Goal: Subscribe to service/newsletter

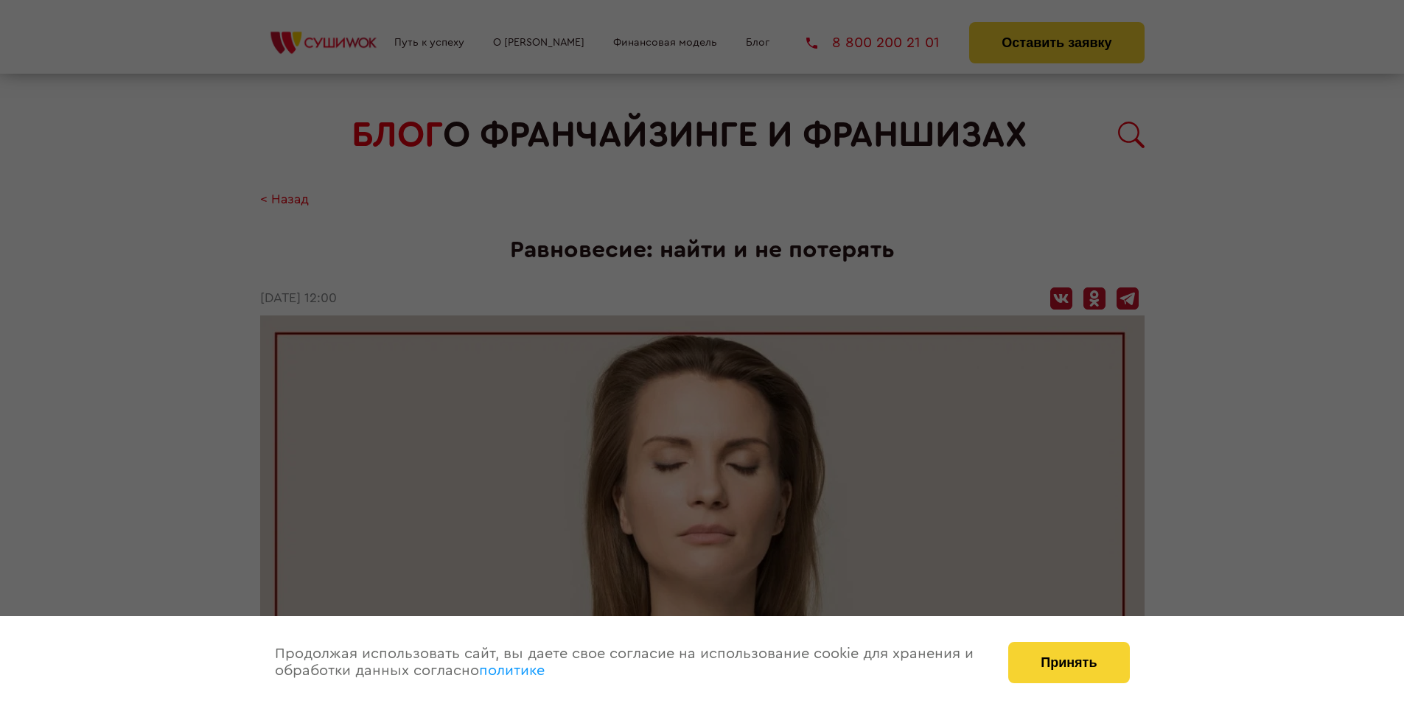
scroll to position [1583, 0]
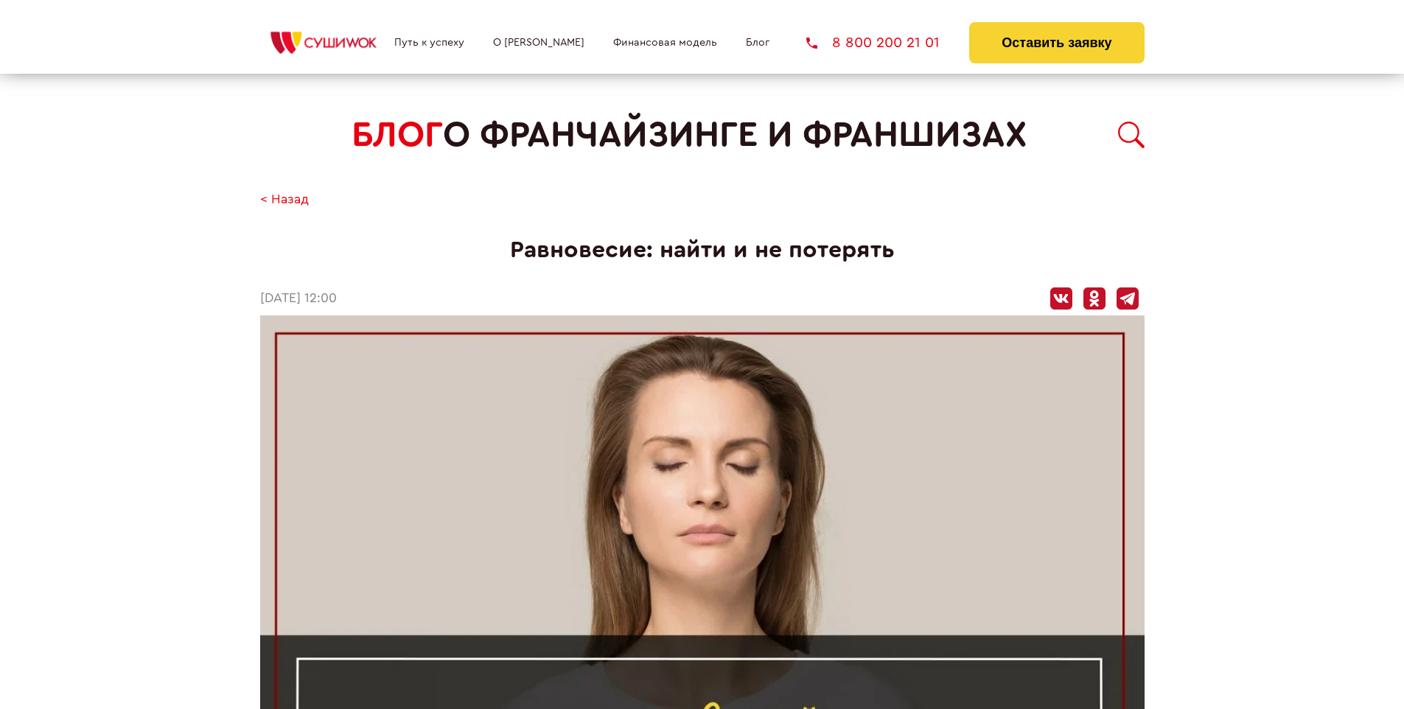
scroll to position [1583, 0]
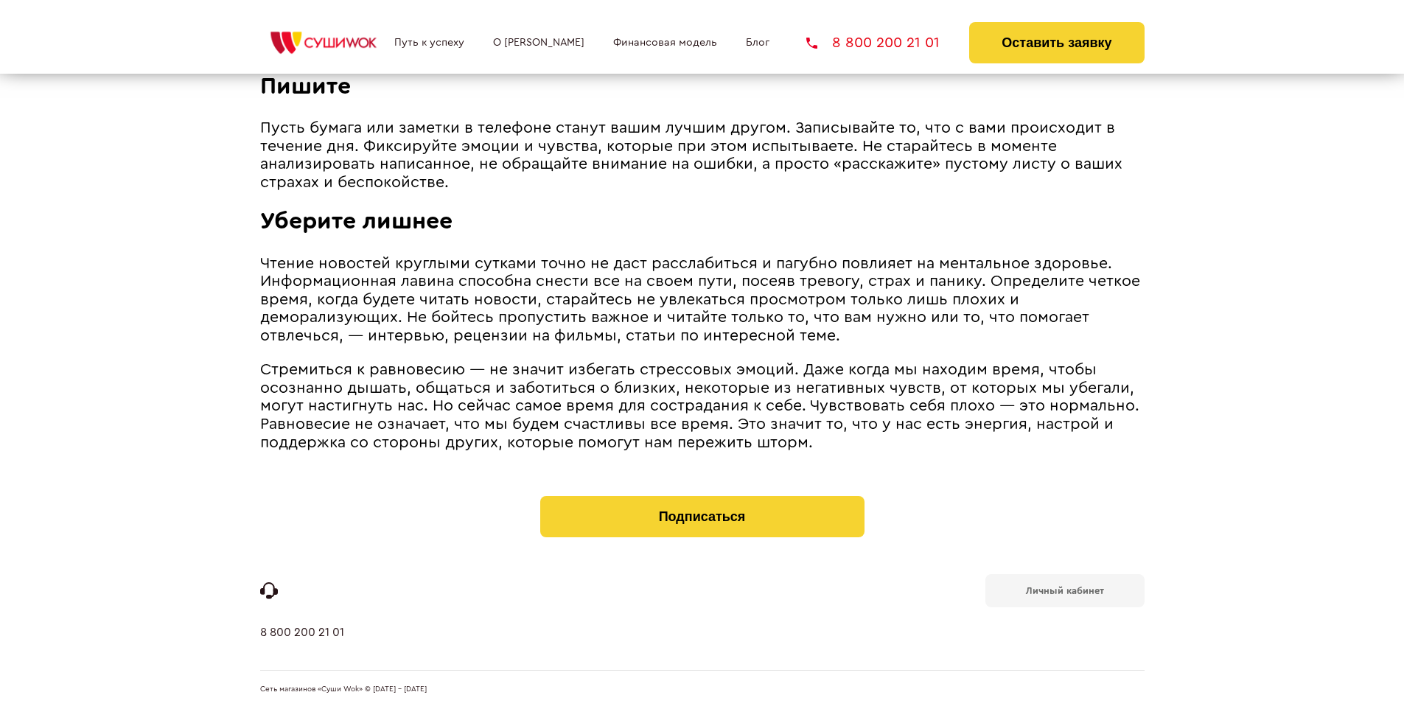
click at [1064, 590] on b "Личный кабинет" at bounding box center [1065, 591] width 78 height 10
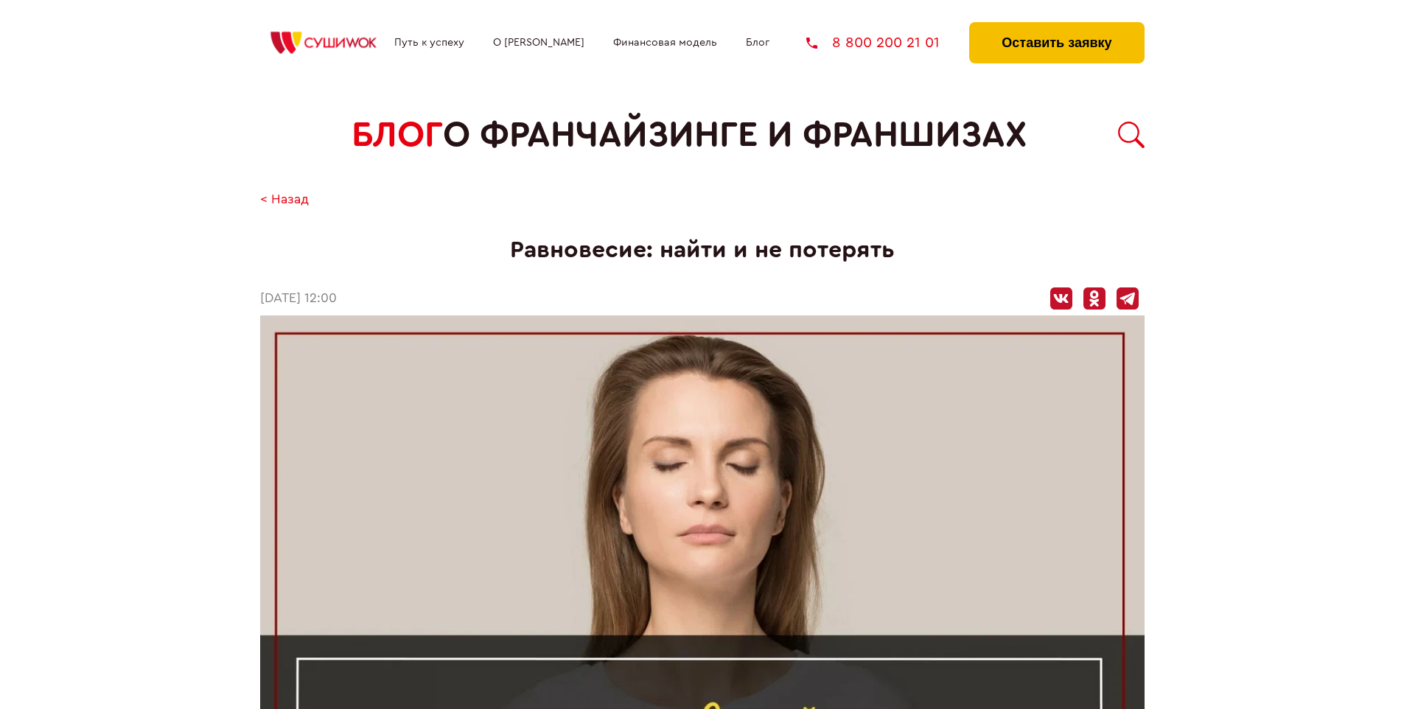
click at [1056, 26] on button "Оставить заявку" at bounding box center [1056, 42] width 175 height 41
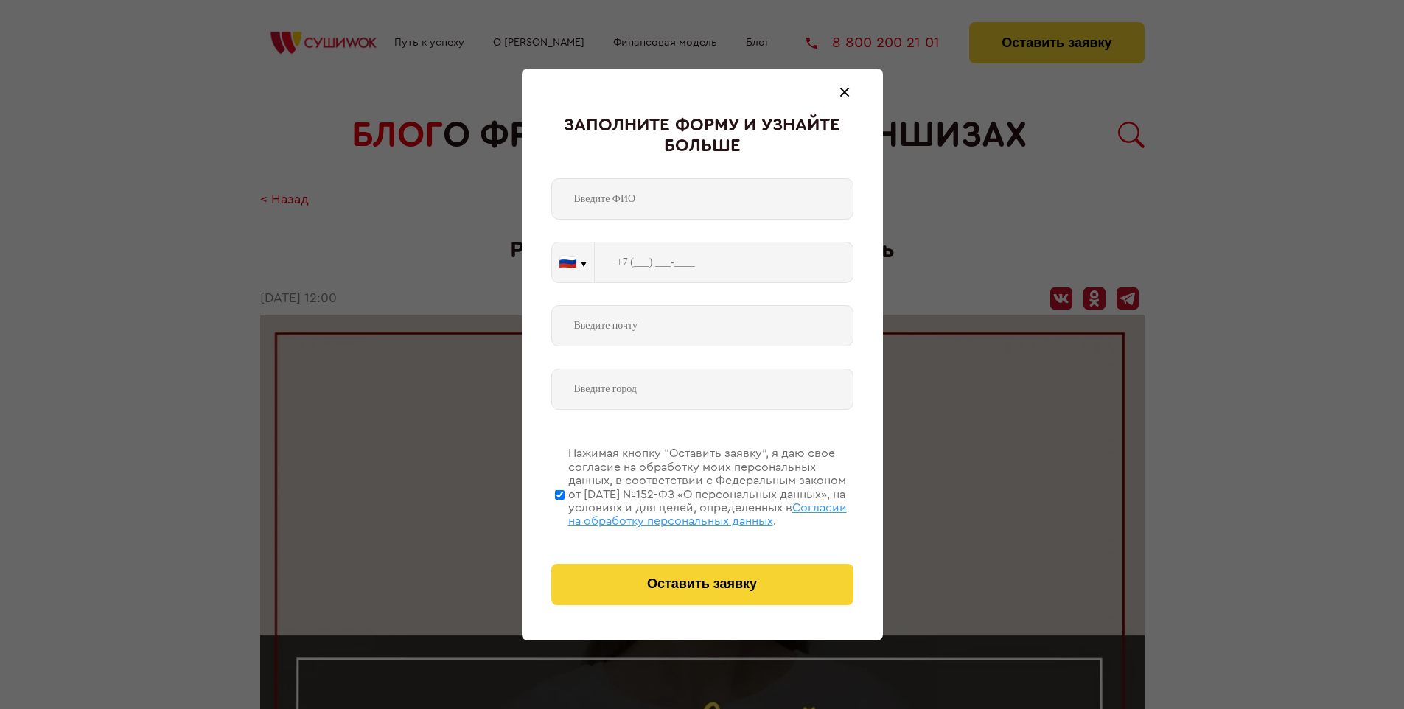
click at [683, 512] on span "Согласии на обработку персональных данных" at bounding box center [707, 514] width 279 height 25
click at [565, 512] on input "Нажимая кнопку “Оставить заявку”, я даю свое согласие на обработку моих персона…" at bounding box center [560, 495] width 10 height 118
checkbox input "false"
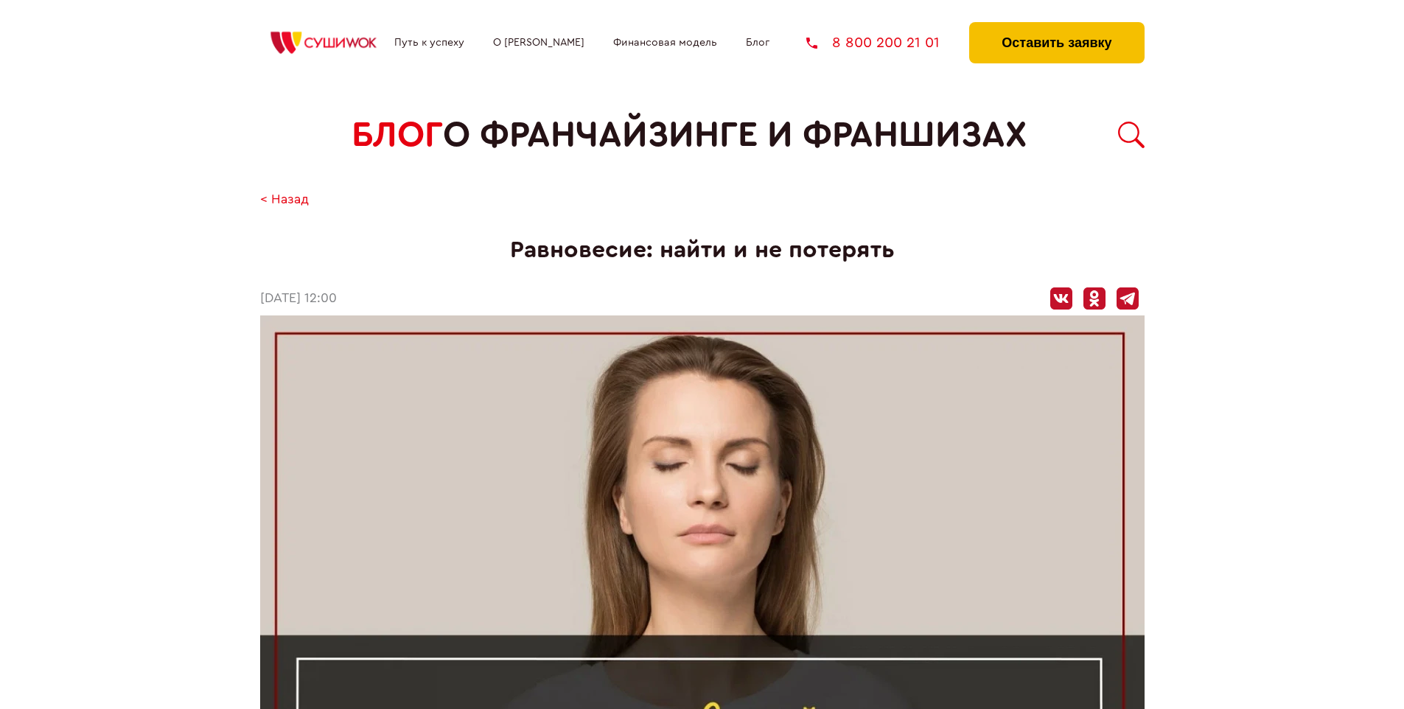
click at [1056, 26] on button "Оставить заявку" at bounding box center [1056, 42] width 175 height 41
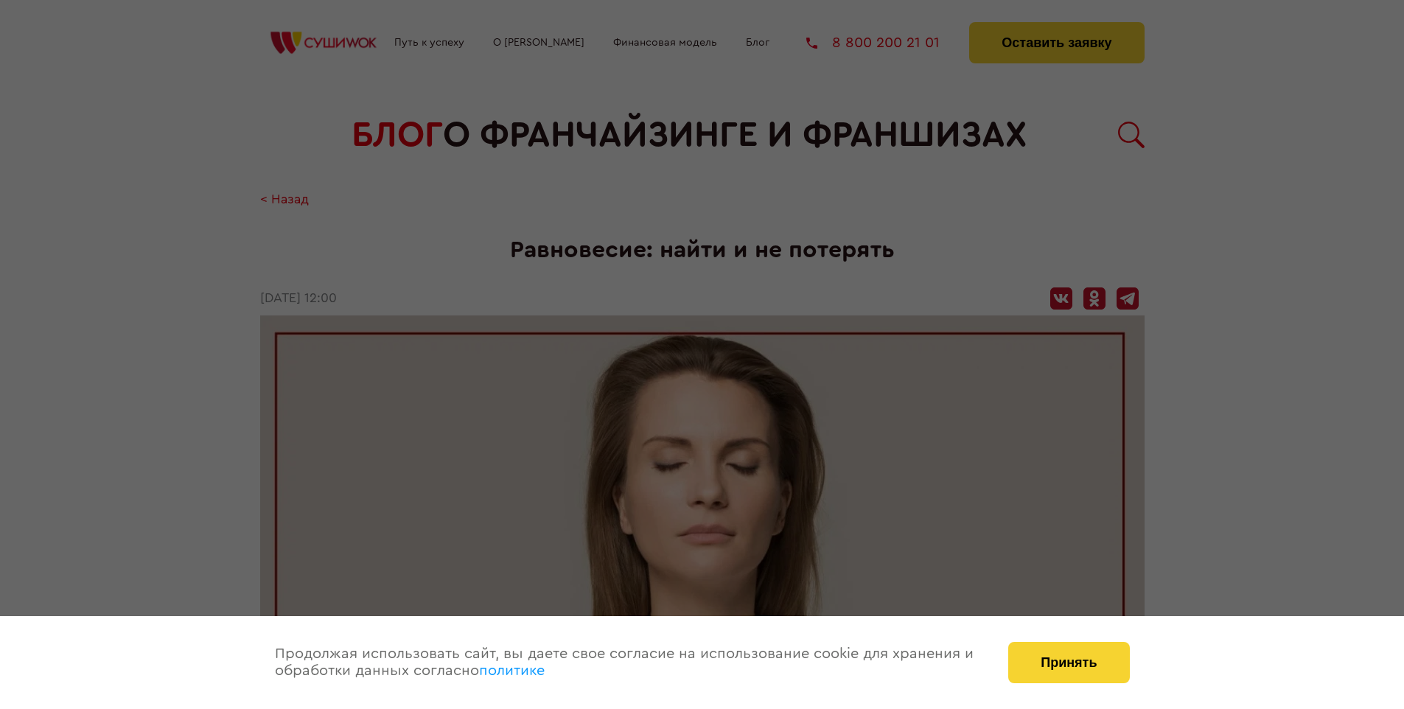
scroll to position [1583, 0]
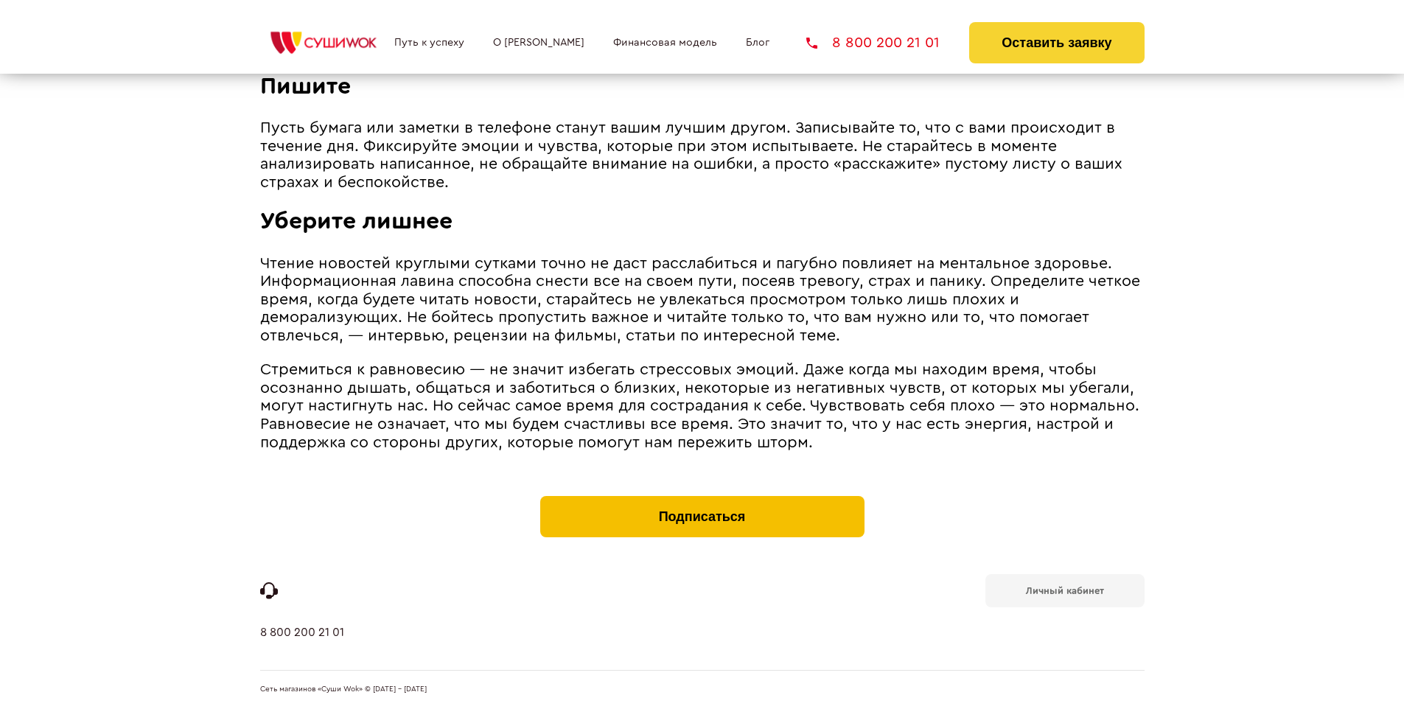
click at [702, 500] on button "Подписаться" at bounding box center [702, 516] width 324 height 41
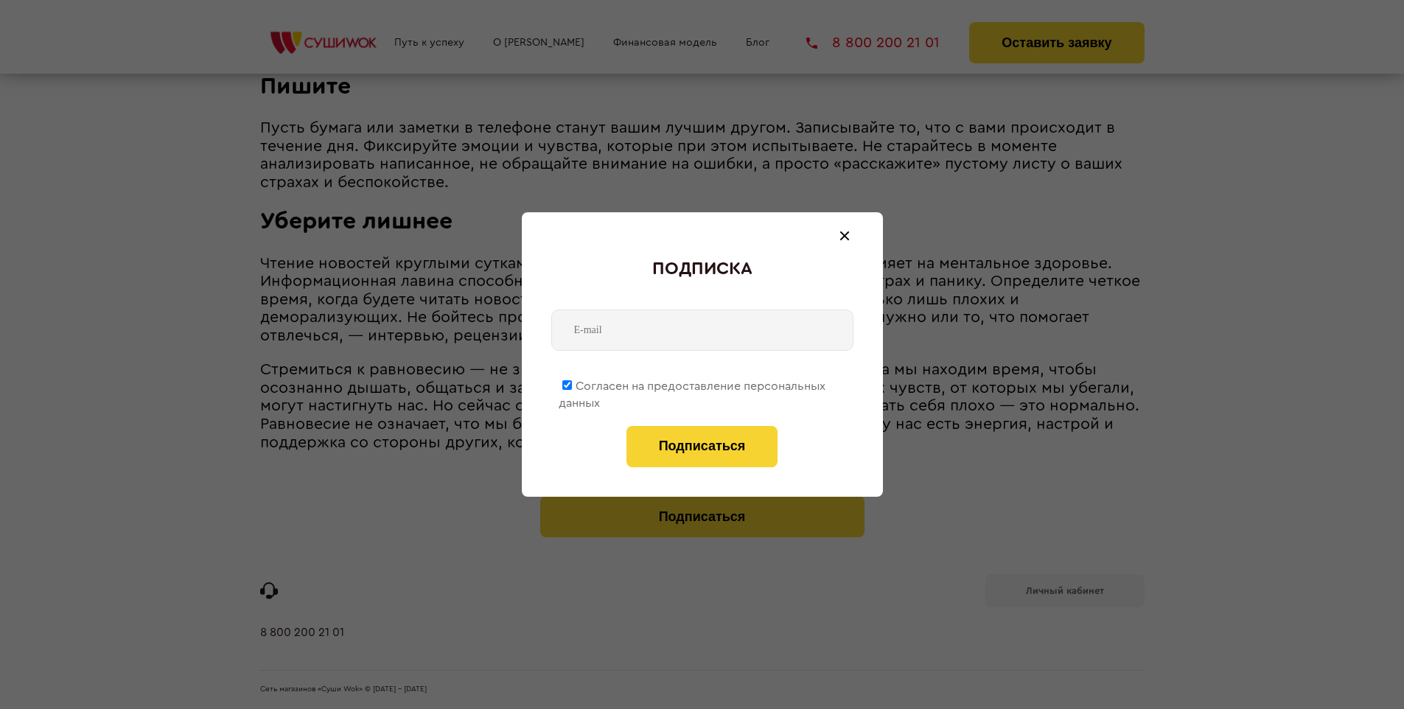
click at [693, 383] on span "Согласен на предоставление персональных данных" at bounding box center [692, 394] width 267 height 29
click at [572, 383] on input "Согласен на предоставление персональных данных" at bounding box center [567, 385] width 10 height 10
checkbox input "false"
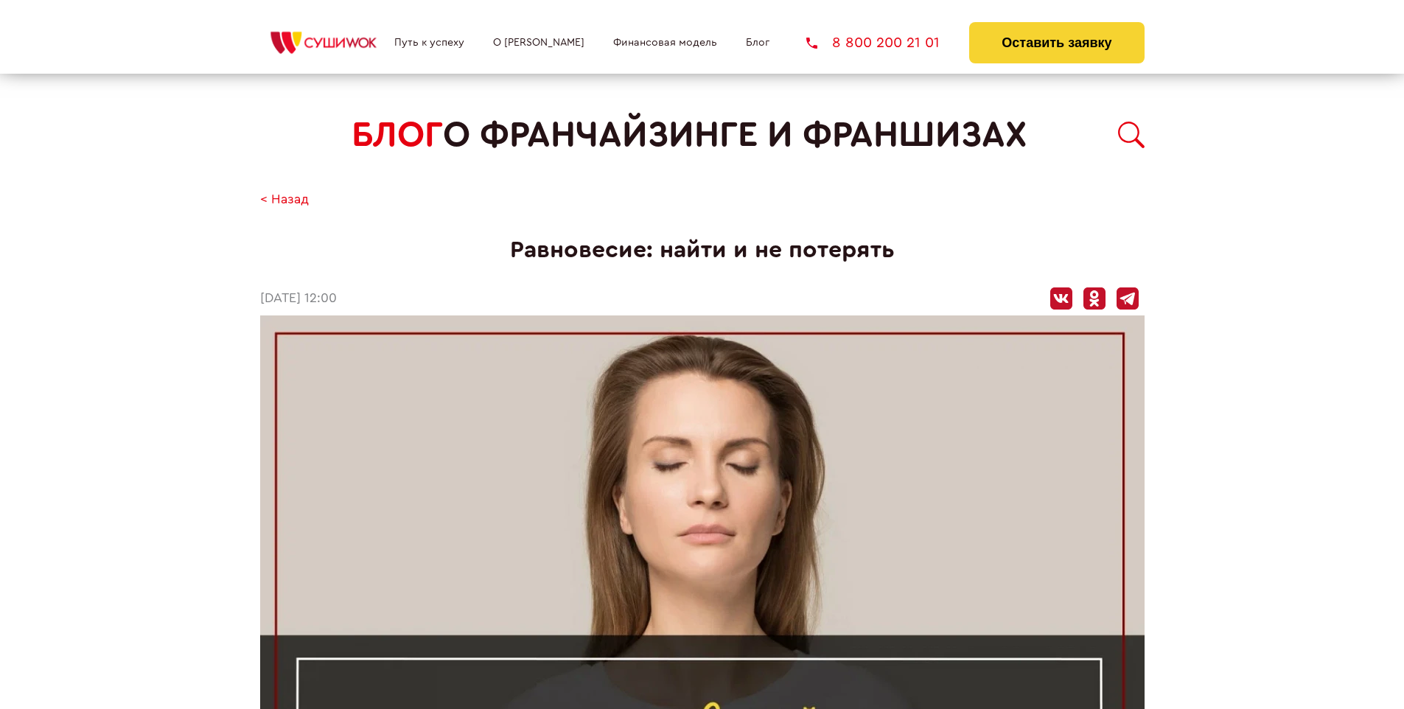
scroll to position [1583, 0]
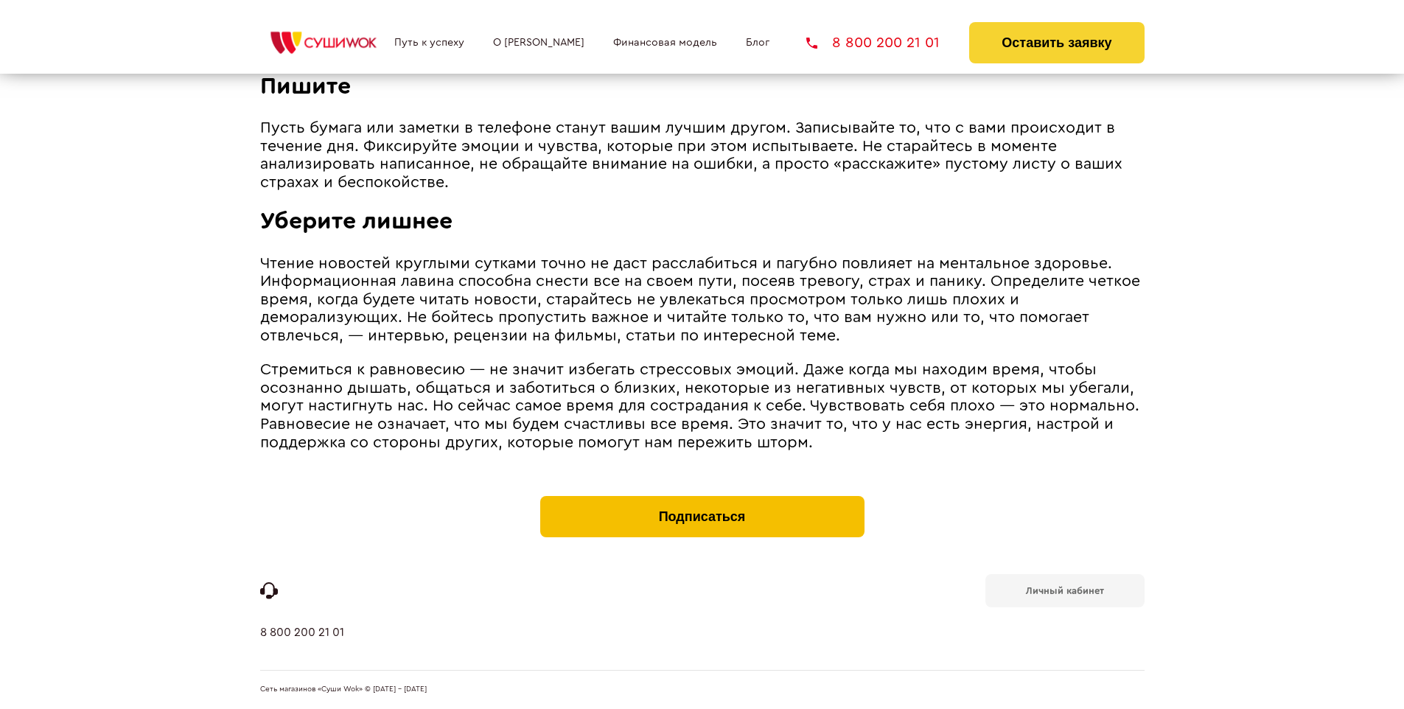
click at [702, 500] on button "Подписаться" at bounding box center [702, 516] width 324 height 41
